Goal: Information Seeking & Learning: Learn about a topic

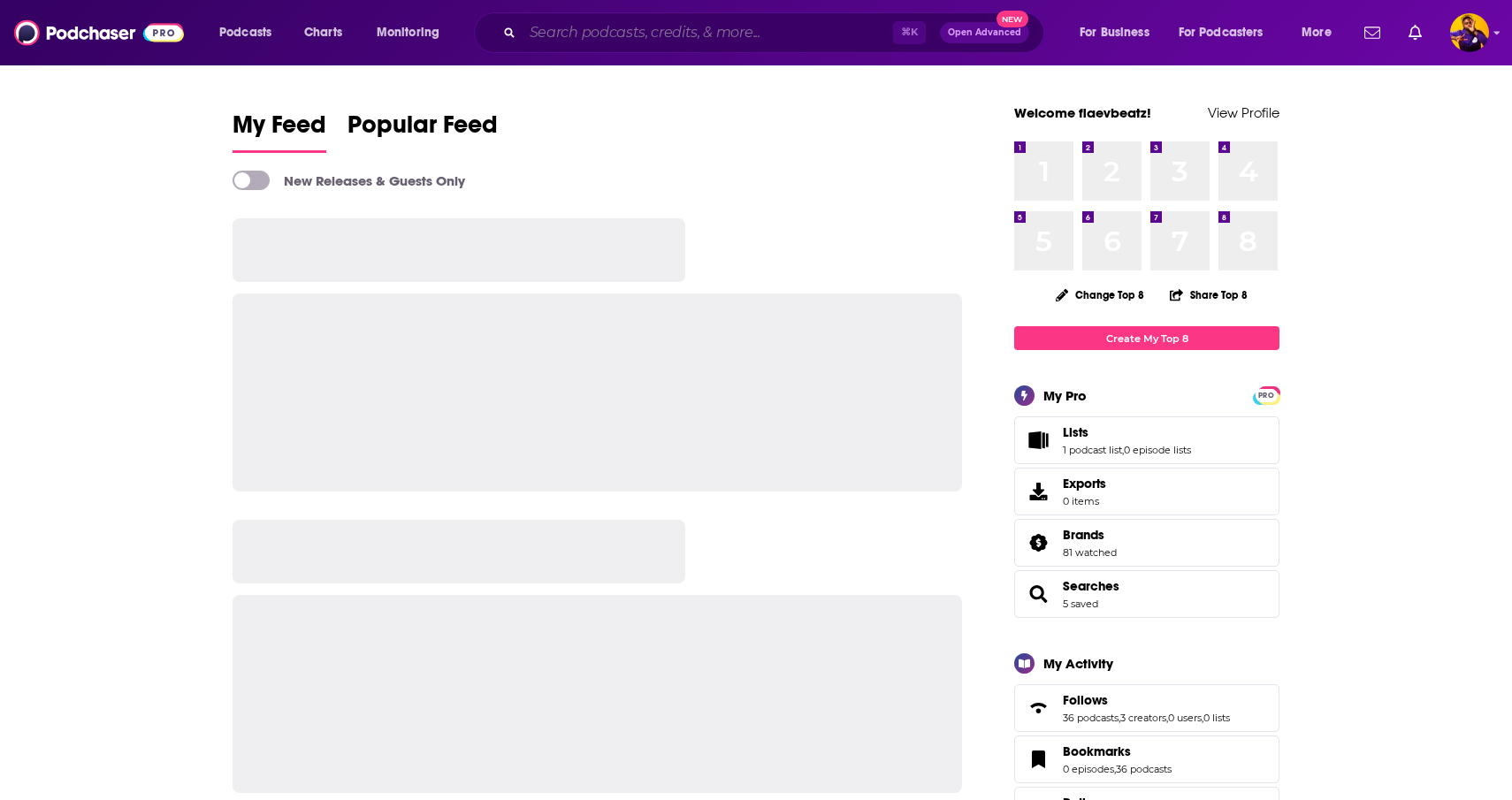
click at [567, 40] on input "Search podcasts, credits, & more..." at bounding box center [708, 33] width 370 height 28
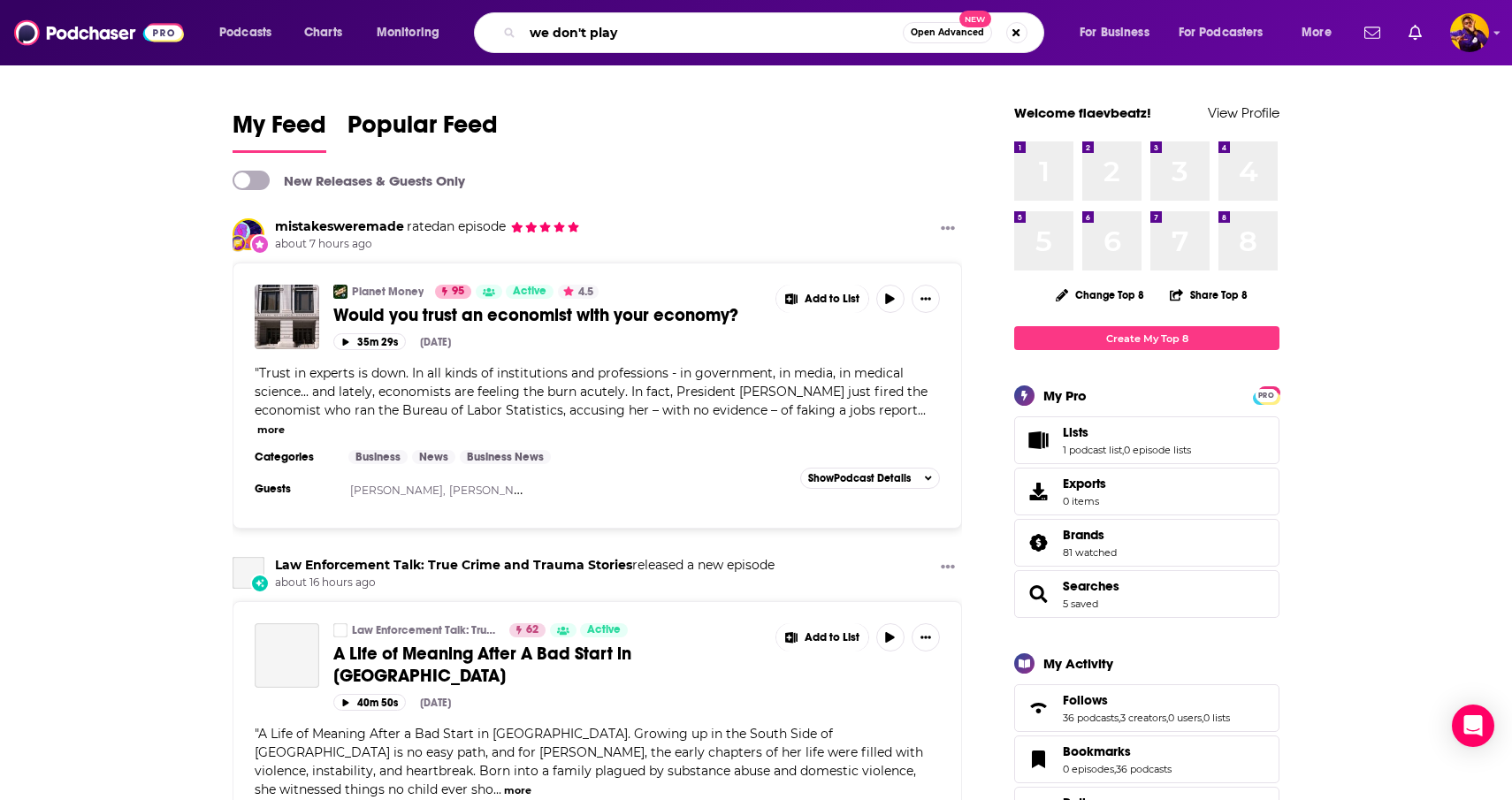
type input "we don't play"
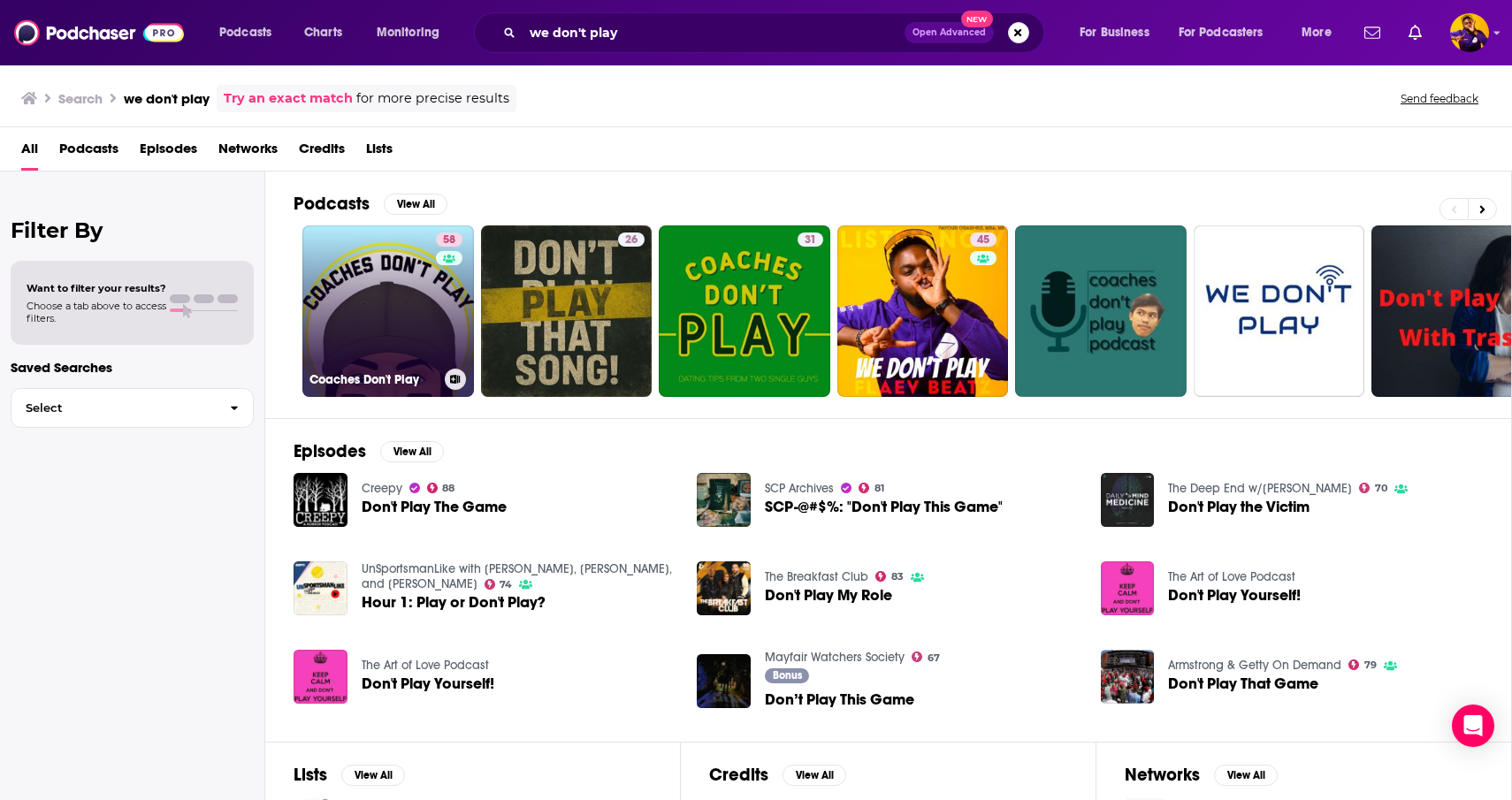
click at [365, 289] on link "58 Coaches Don't Play" at bounding box center [388, 311] width 171 height 171
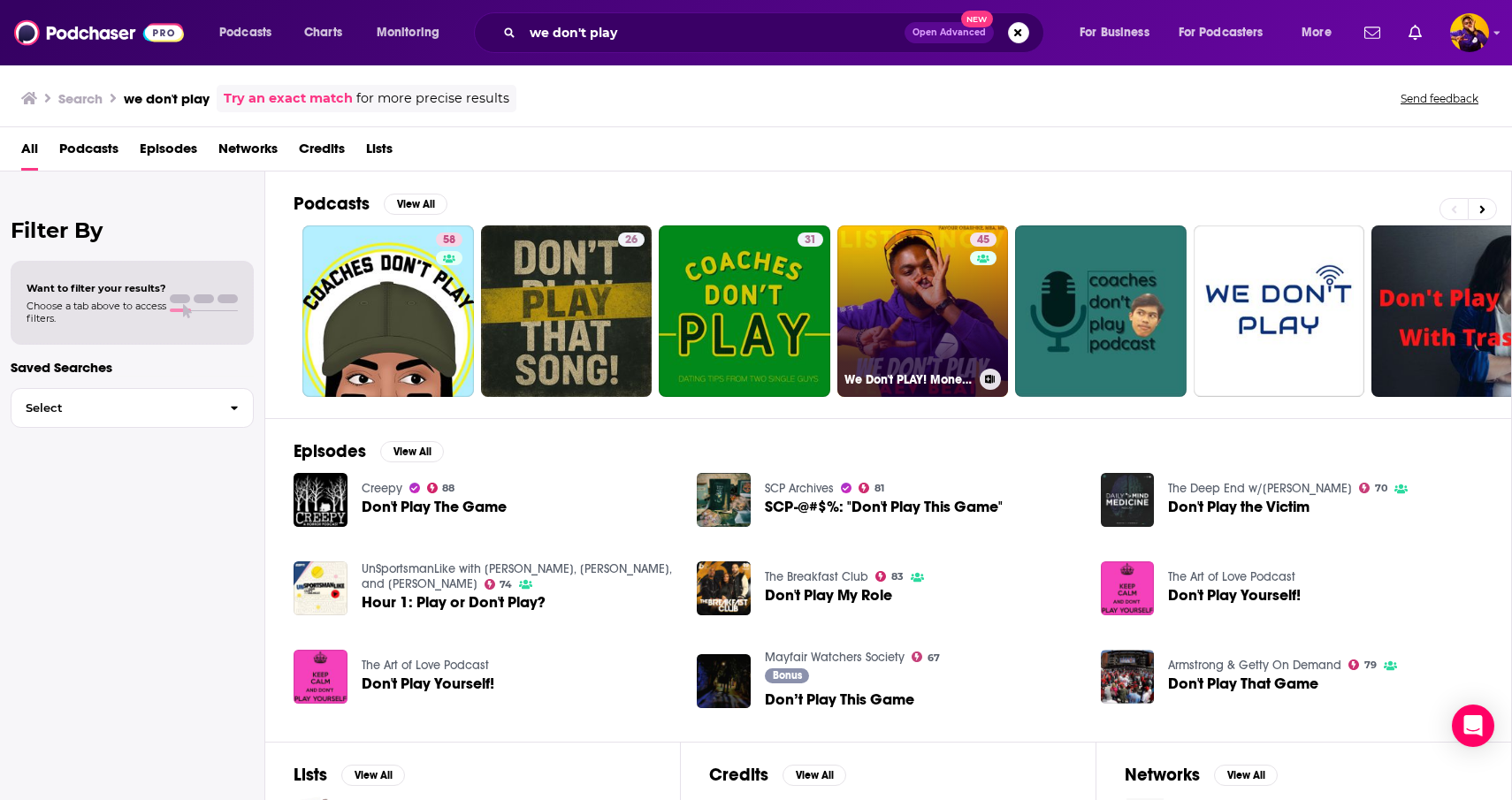
click at [948, 297] on link "45 We Don't PLAY! Monetize SEO Digital Marketing Tactics for Email, AI, Pintere…" at bounding box center [922, 311] width 171 height 171
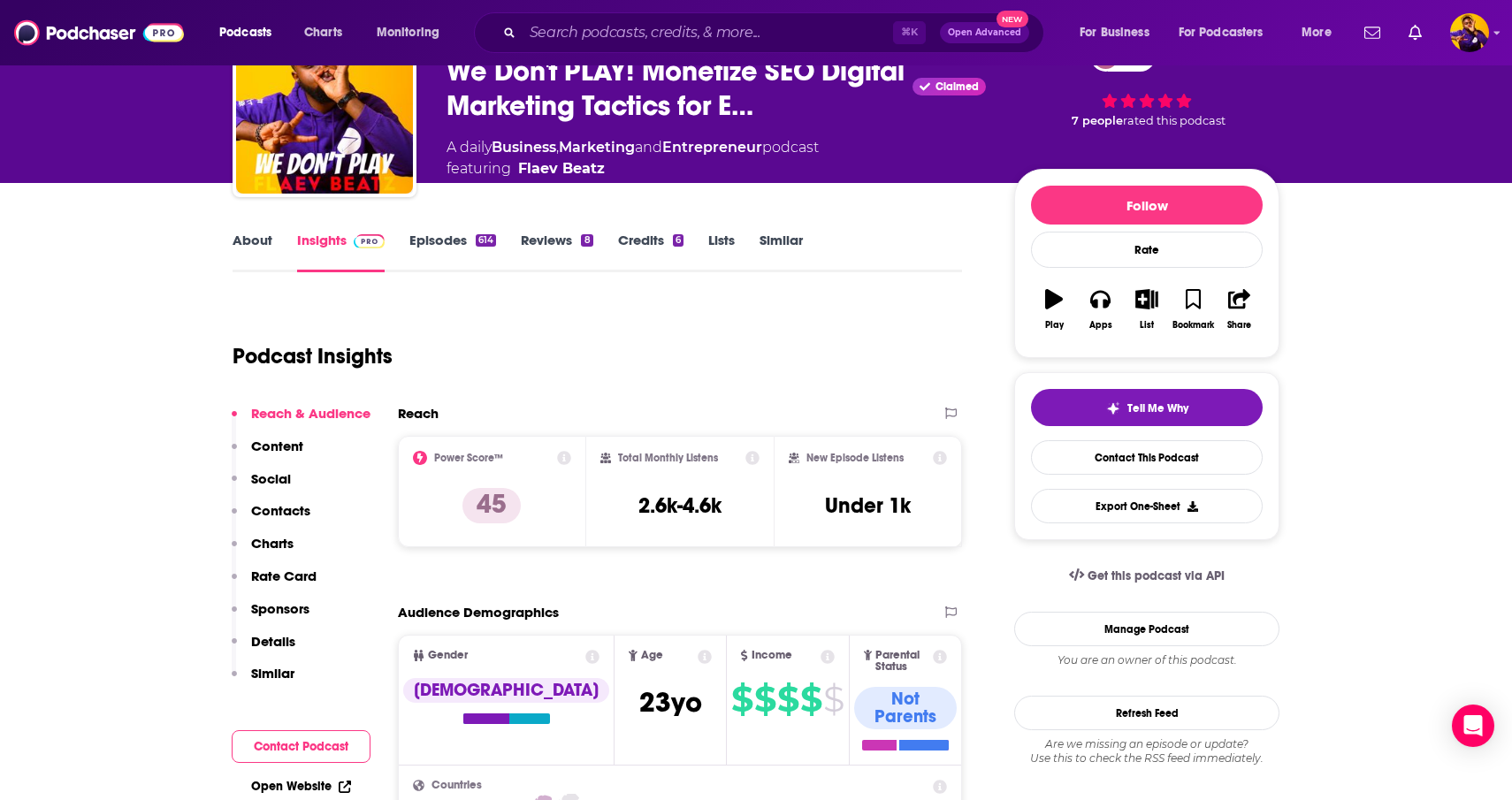
scroll to position [107, 0]
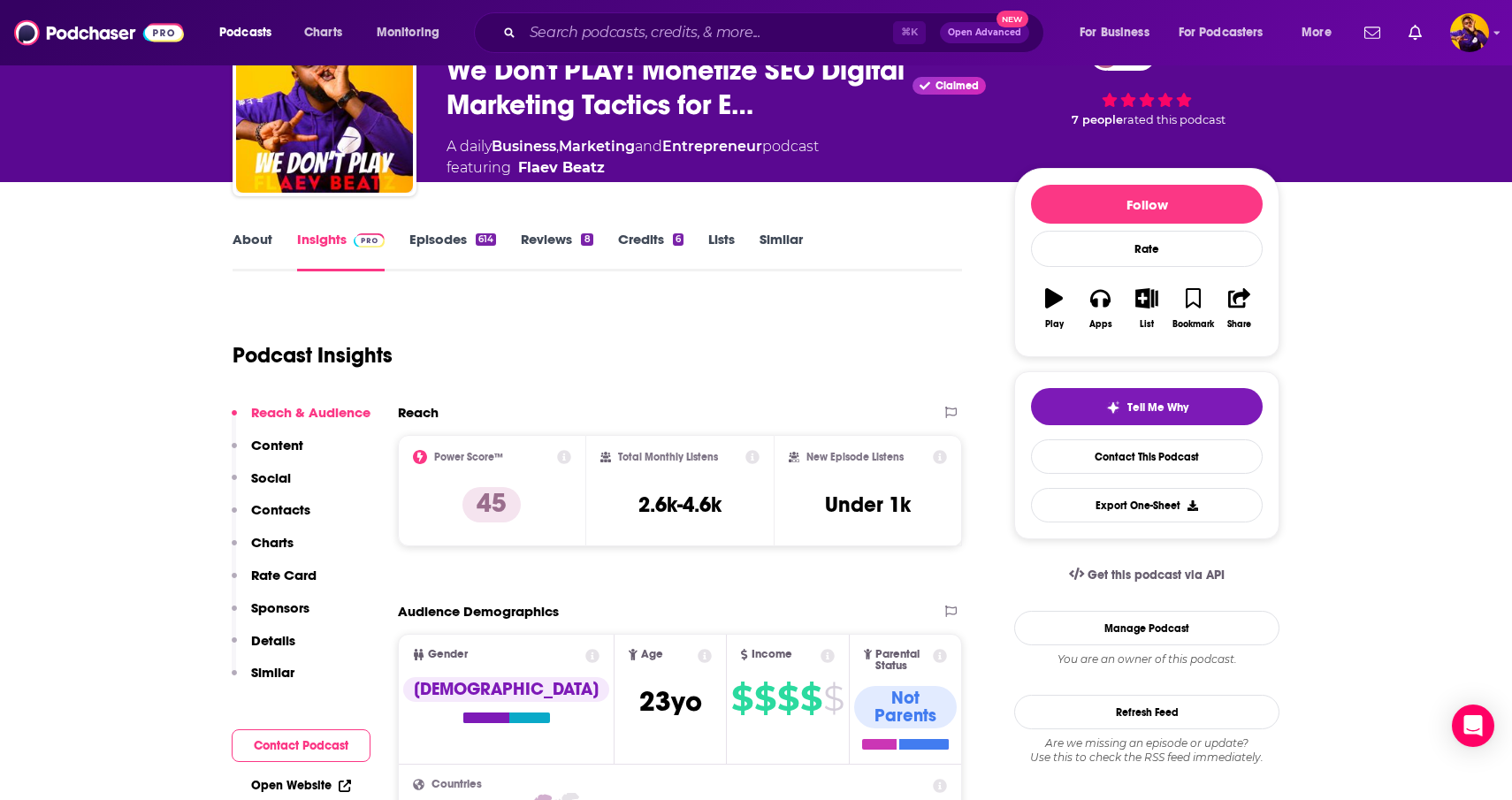
click at [454, 250] on link "Episodes 614" at bounding box center [453, 251] width 87 height 41
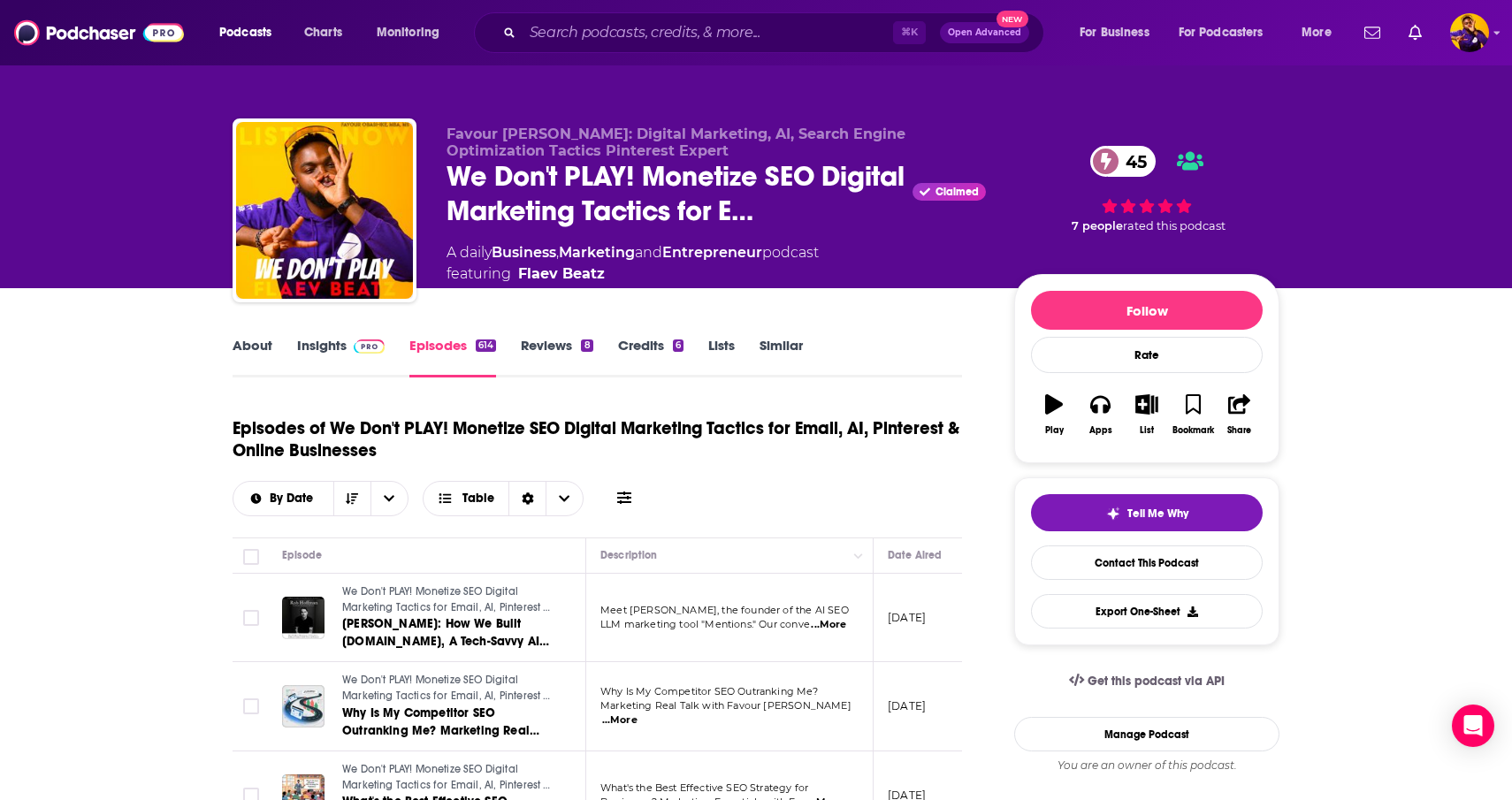
click at [324, 347] on link "Insights" at bounding box center [341, 357] width 88 height 41
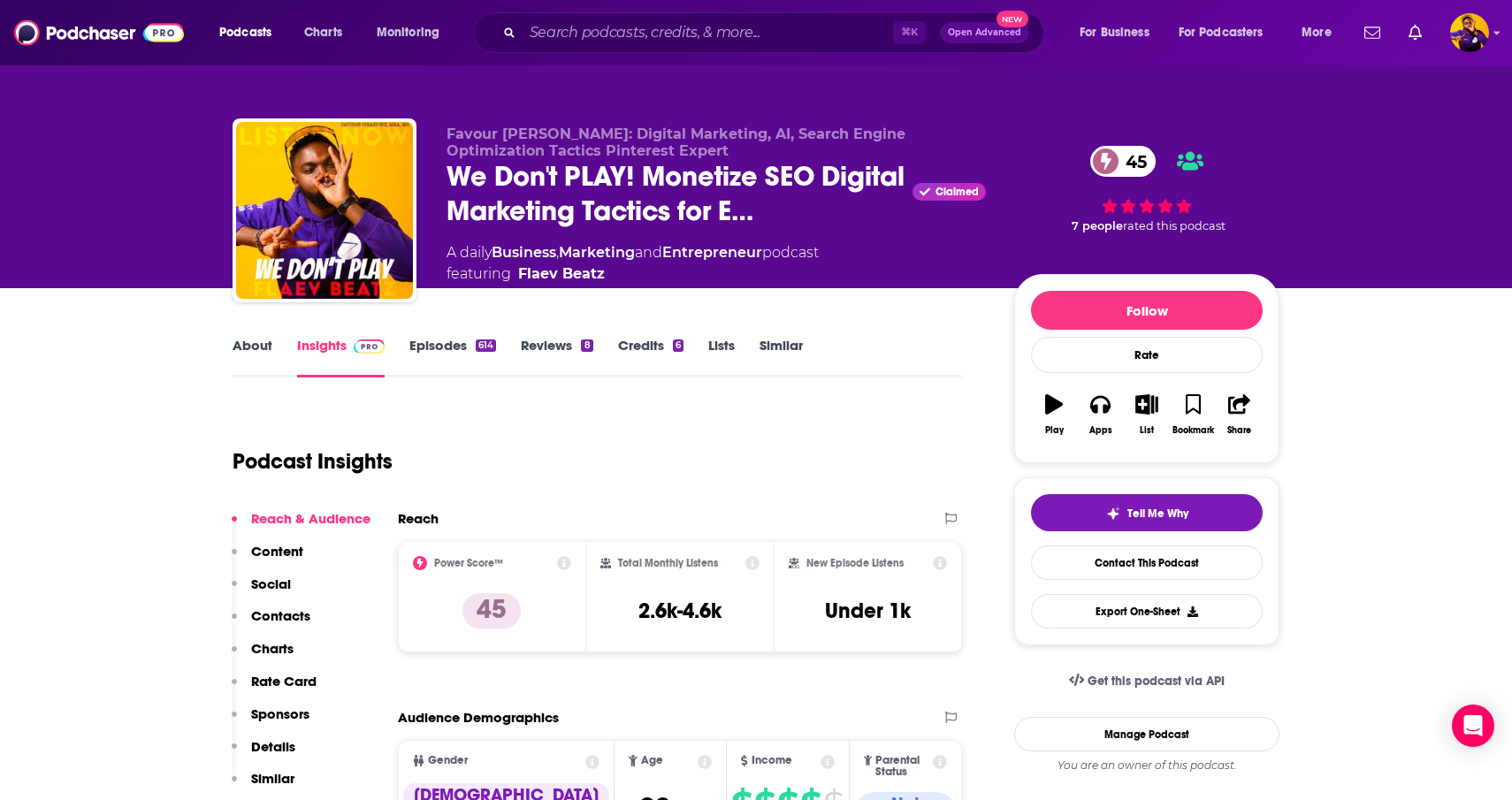
click at [455, 347] on link "Episodes 614" at bounding box center [453, 357] width 87 height 41
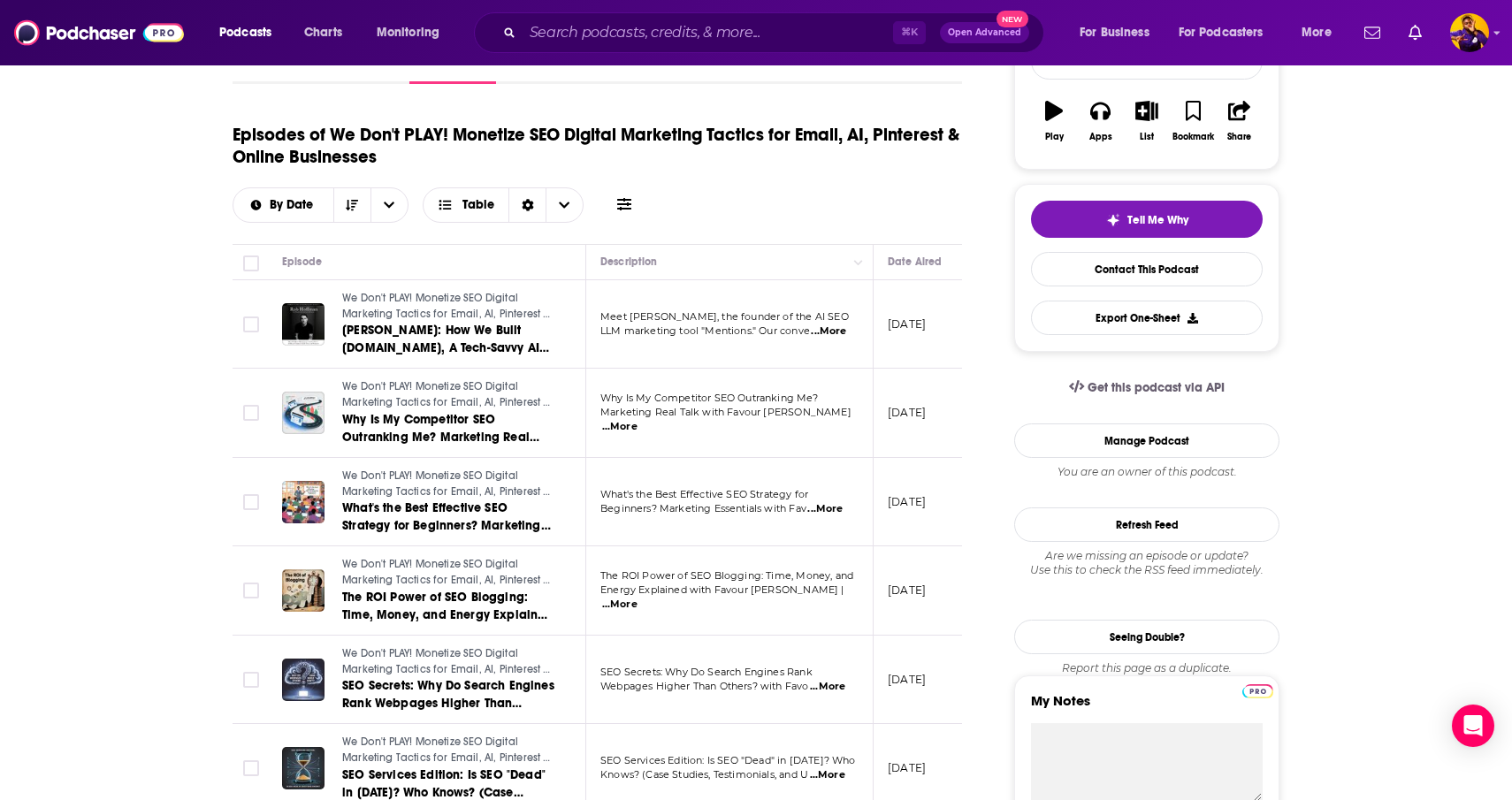
scroll to position [265, 0]
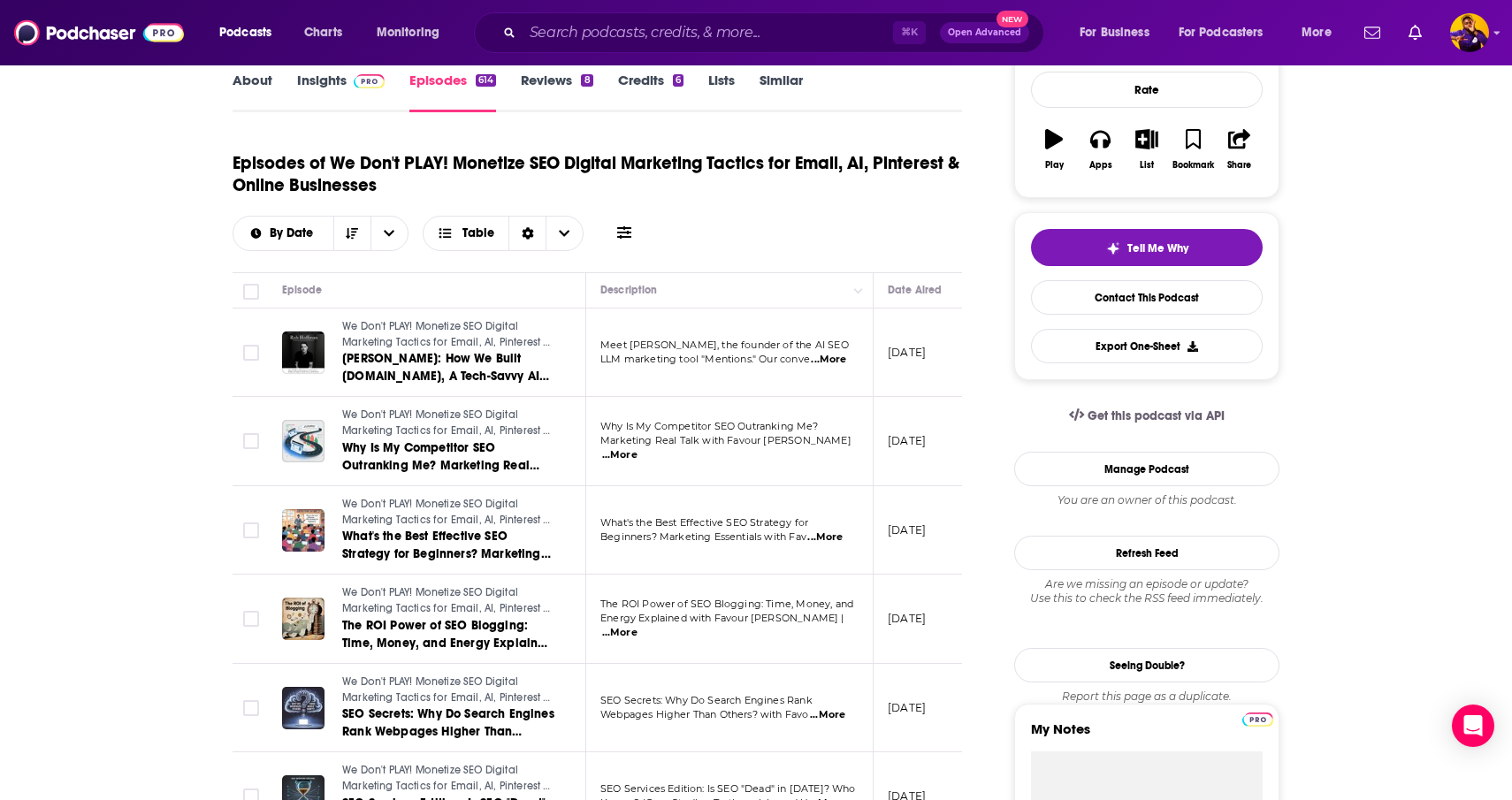
click at [326, 83] on link "Insights" at bounding box center [341, 92] width 88 height 41
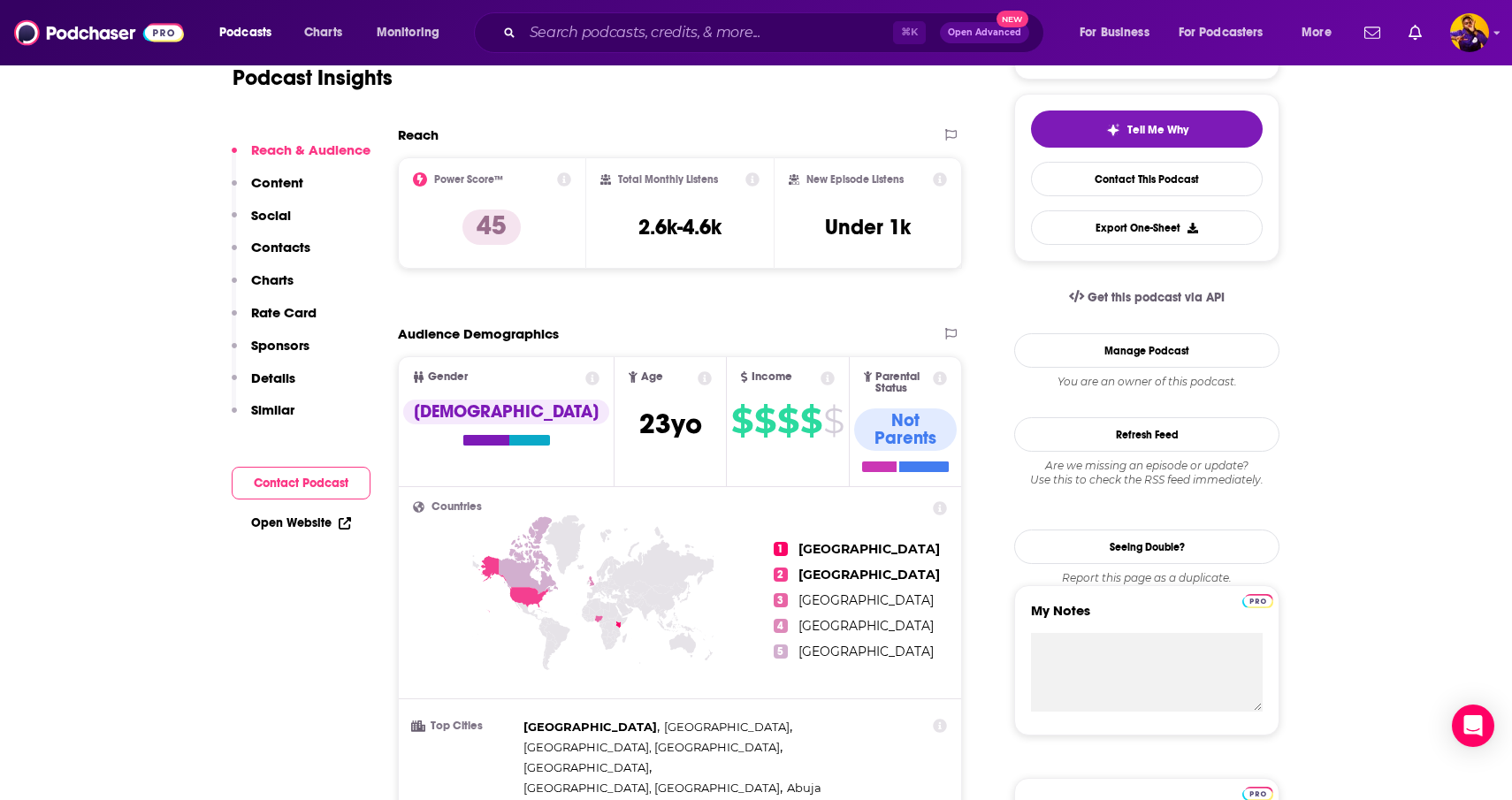
scroll to position [679, 0]
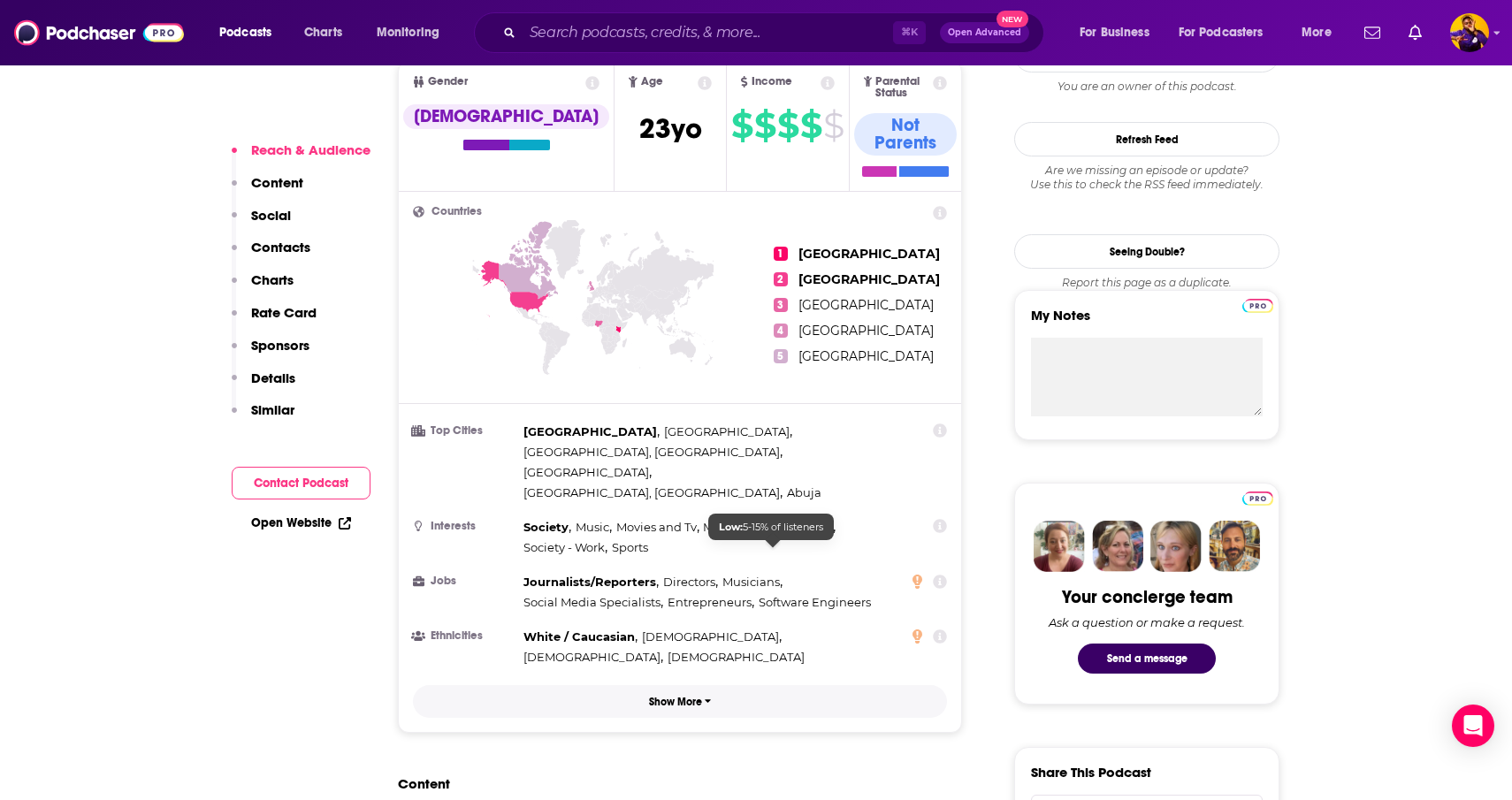
click at [685, 685] on button "Show More" at bounding box center [680, 701] width 534 height 33
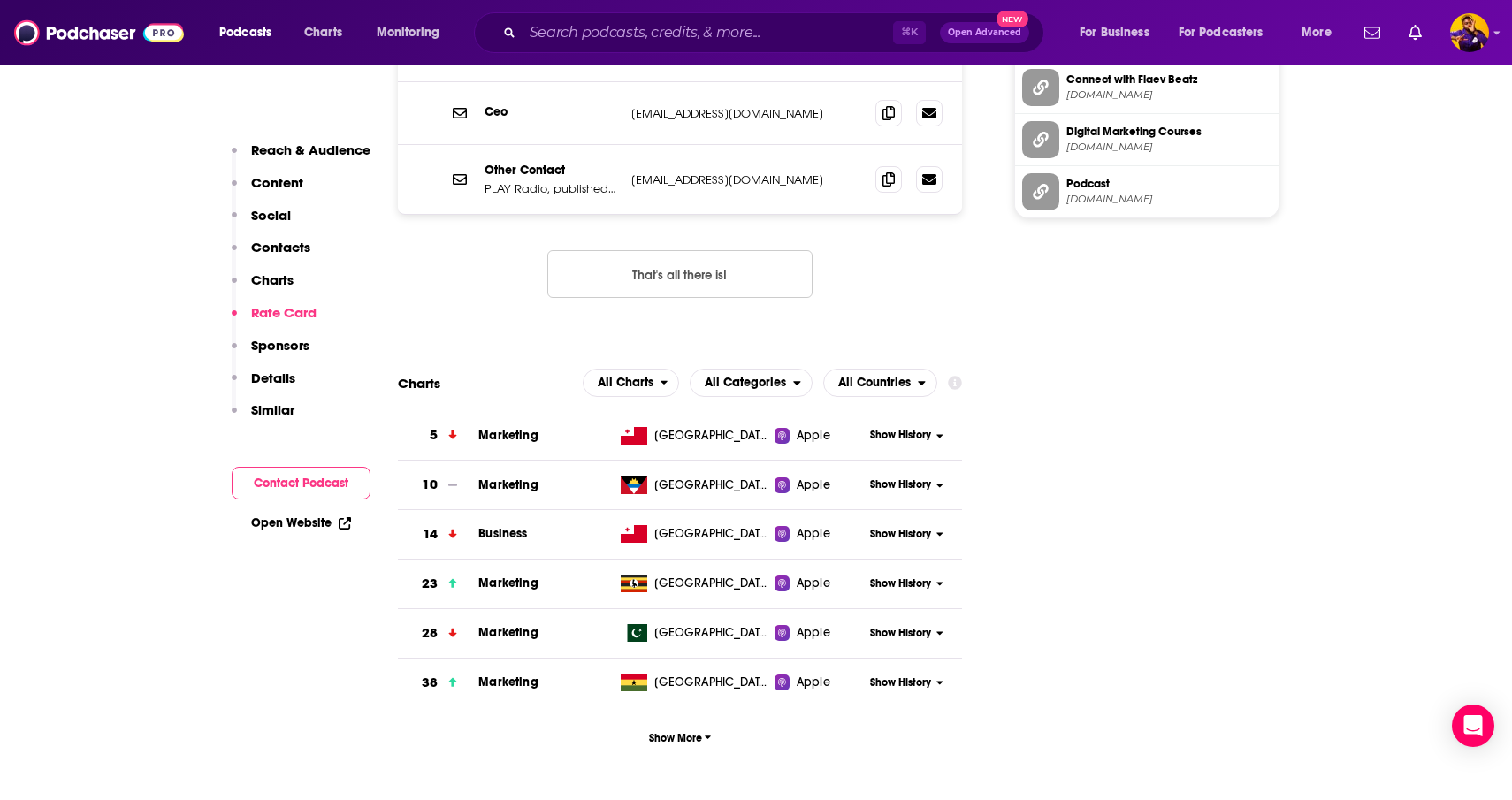
scroll to position [2211, 0]
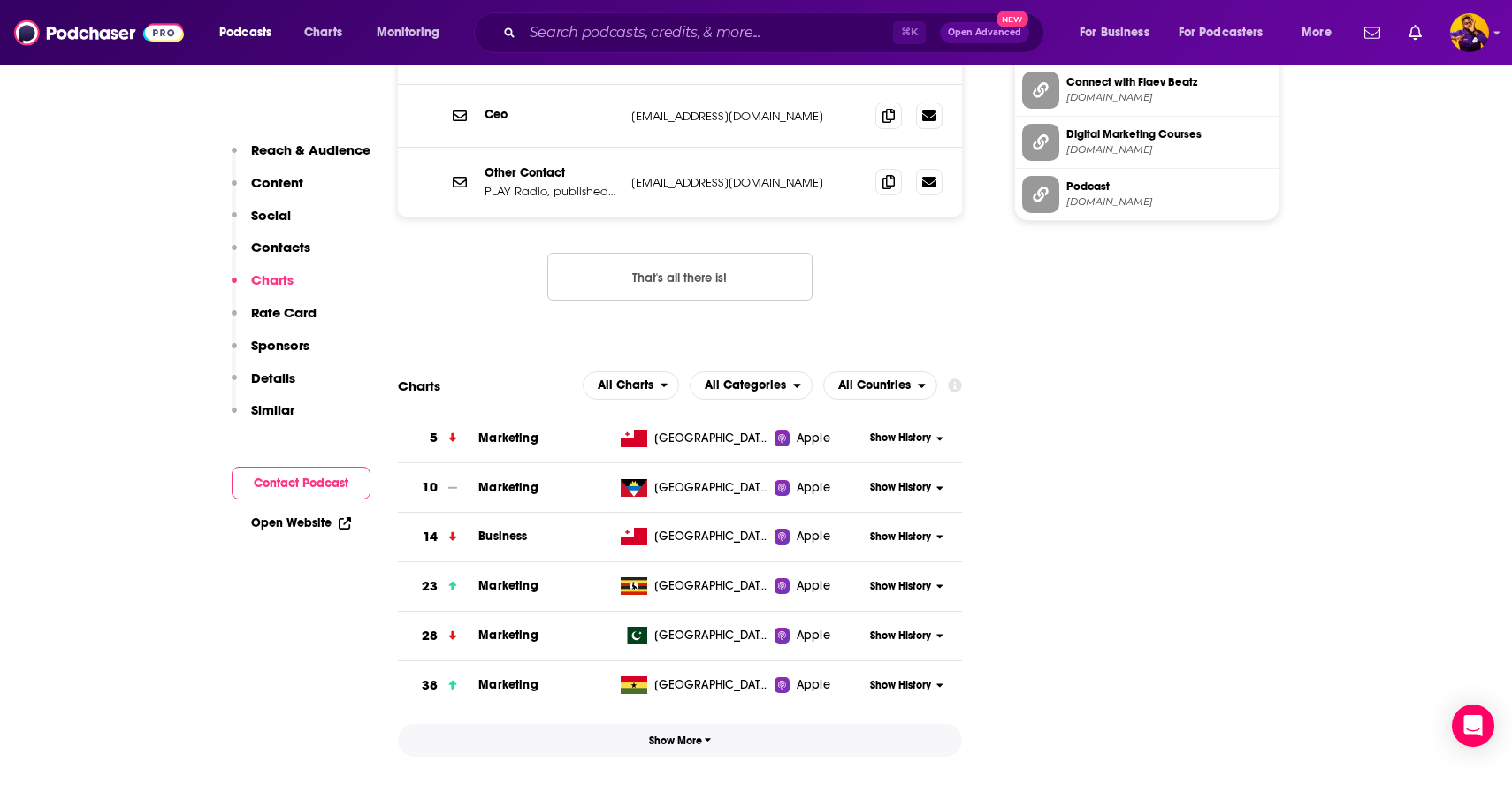
click at [718, 725] on button "Show More" at bounding box center [679, 741] width 564 height 33
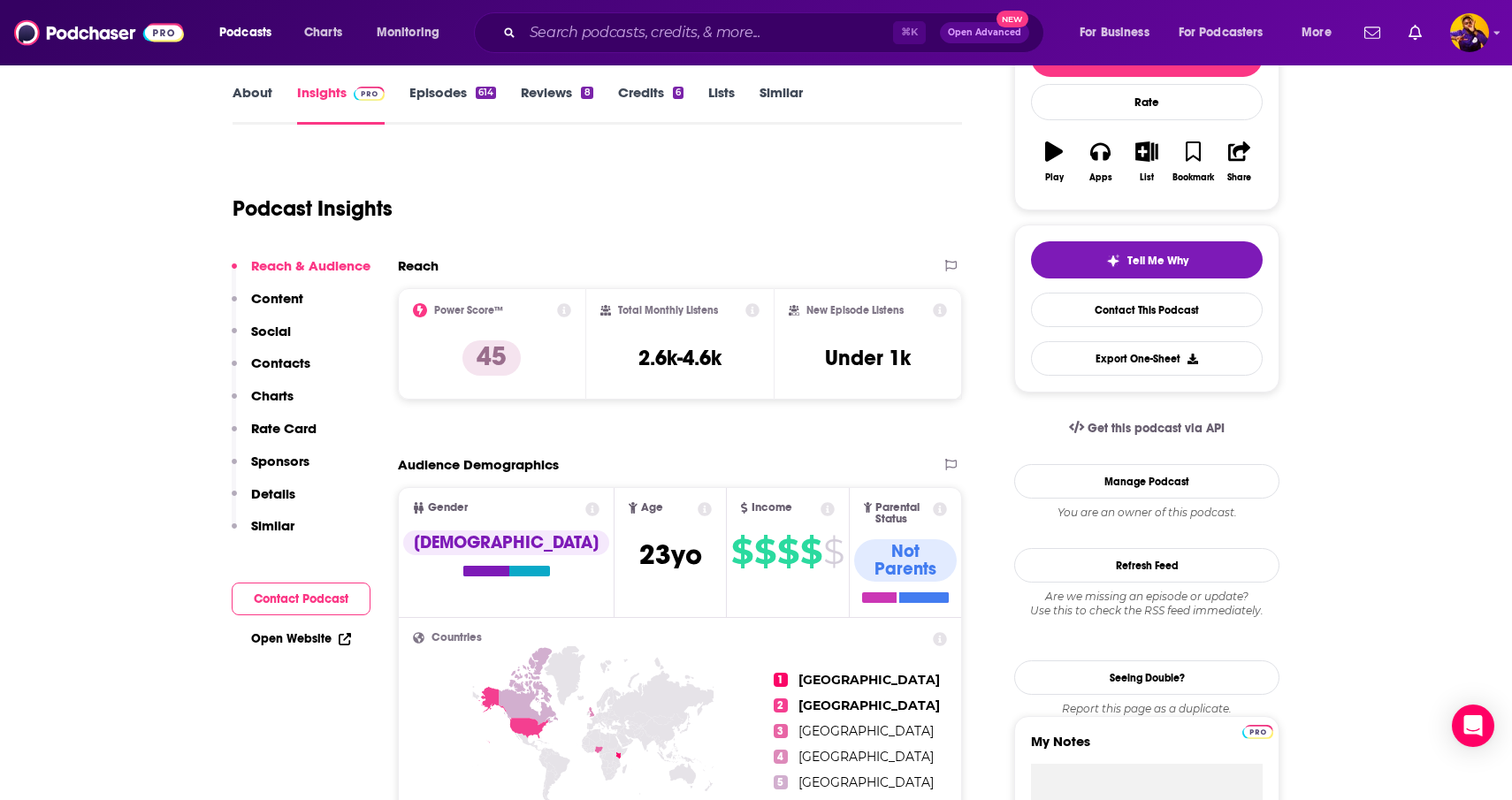
scroll to position [168, 0]
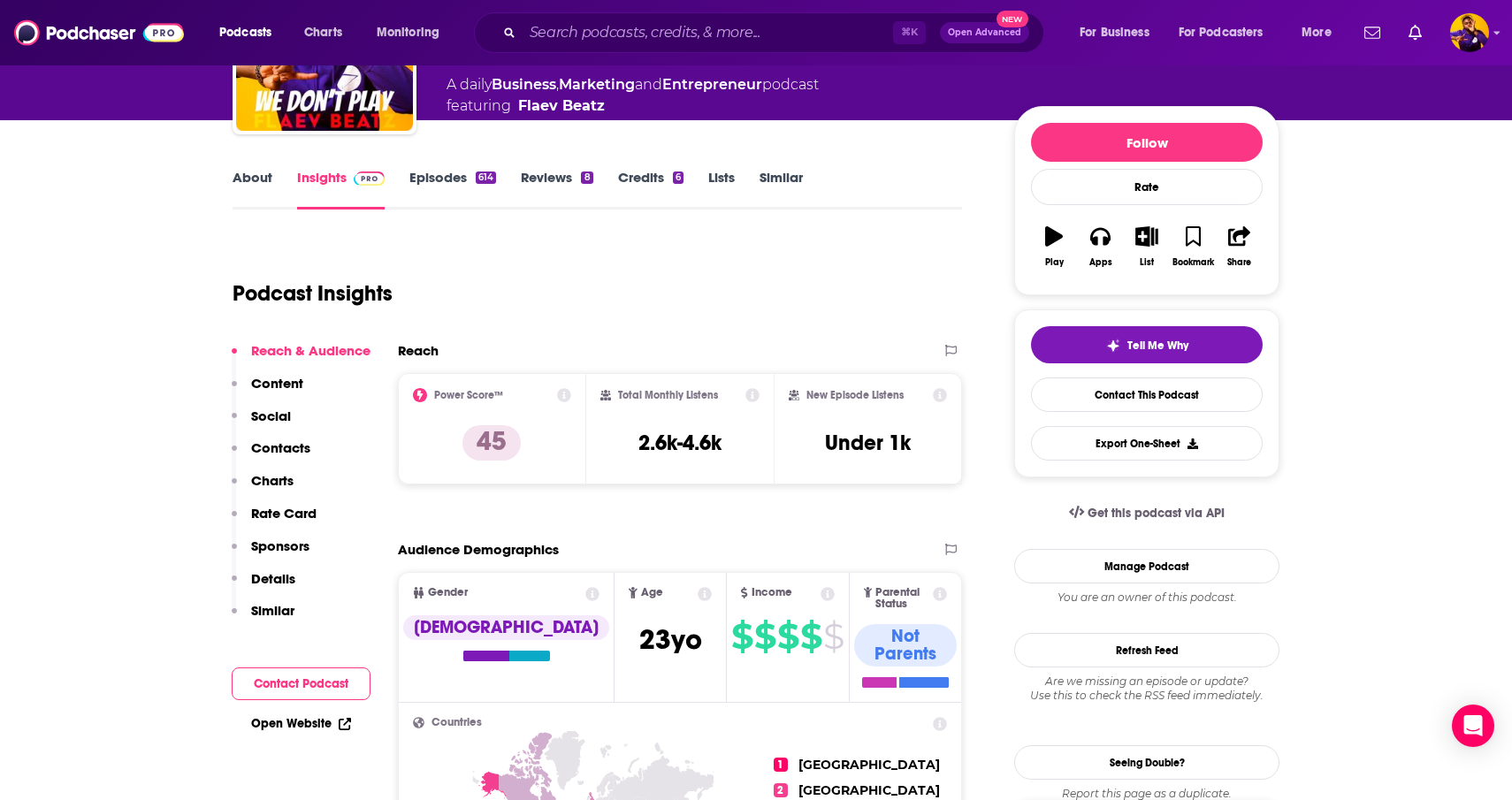
click at [753, 400] on icon at bounding box center [753, 395] width 14 height 14
click at [748, 392] on icon at bounding box center [753, 395] width 14 height 14
